Goal: Obtain resource: Obtain resource

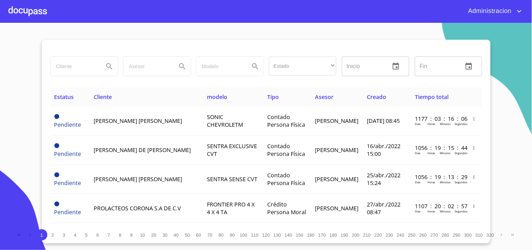
click at [64, 67] on input "search" at bounding box center [74, 66] width 48 height 19
type input "o"
type input "[PERSON_NAME]"
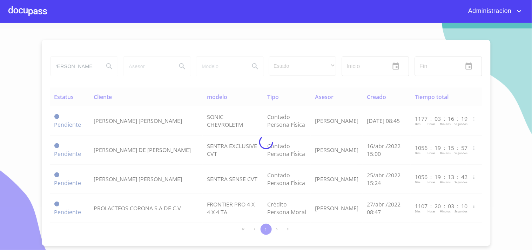
scroll to position [0, 0]
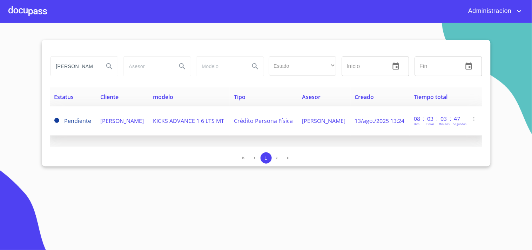
click at [118, 117] on span "[PERSON_NAME]" at bounding box center [121, 121] width 43 height 8
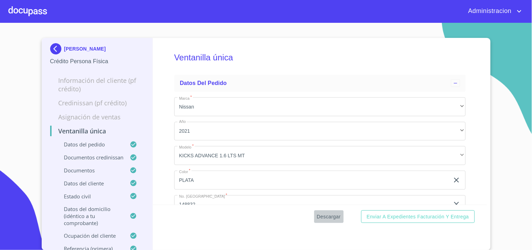
click at [325, 214] on span "Descargar" at bounding box center [329, 216] width 24 height 9
click at [69, 53] on div "[PERSON_NAME]" at bounding box center [97, 50] width 94 height 14
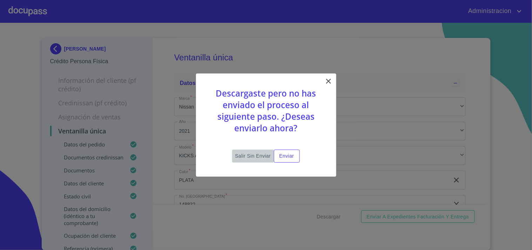
click at [243, 156] on span "Salir sin enviar" at bounding box center [253, 155] width 36 height 9
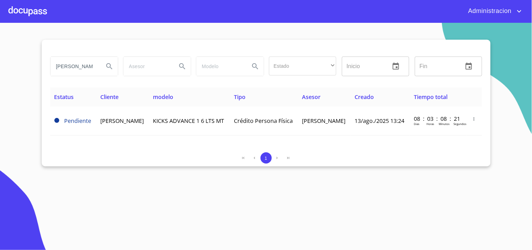
drag, startPoint x: 55, startPoint y: 68, endPoint x: 239, endPoint y: 94, distance: 185.5
click at [237, 93] on div "[PERSON_NAME] Estado ​ ​ Inicio ​ Fin ​ Estatus Cliente modelo Tipo Asesor Crea…" at bounding box center [266, 103] width 449 height 127
type input "i"
type input "4"
type input "[PERSON_NAME] [PERSON_NAME]"
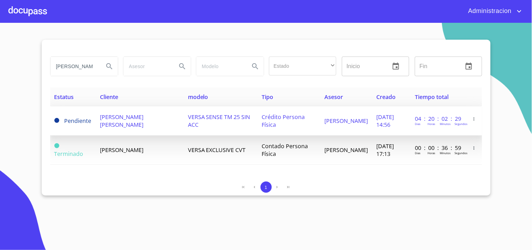
click at [193, 124] on span "VERSA SENSE TM 25 SIN ACC" at bounding box center [219, 120] width 62 height 15
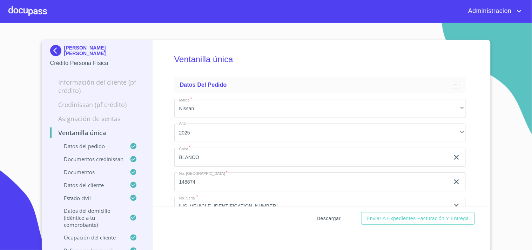
click at [327, 216] on span "Descargar" at bounding box center [329, 218] width 24 height 9
